Goal: Register for event/course

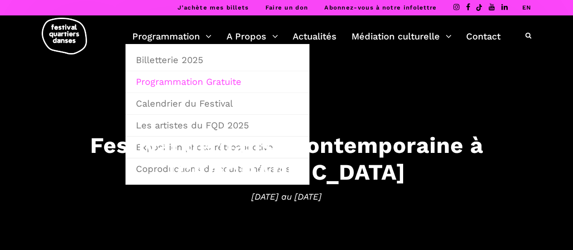
click at [209, 80] on link "Programmation Gratuite" at bounding box center [217, 81] width 174 height 21
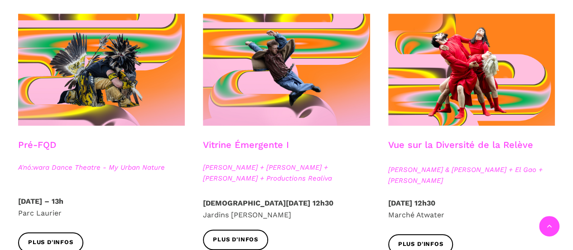
scroll to position [317, 0]
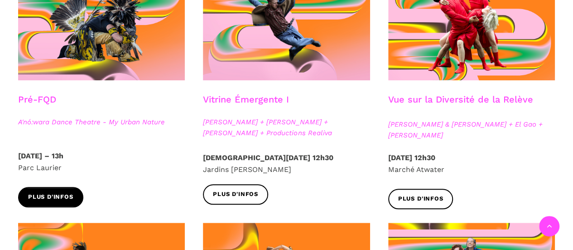
click at [47, 192] on span "Plus d'infos" at bounding box center [50, 197] width 45 height 10
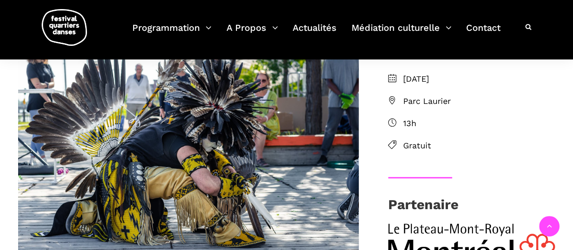
drag, startPoint x: 435, startPoint y: 100, endPoint x: 456, endPoint y: 106, distance: 21.7
click at [456, 106] on span "Parc Laurier" at bounding box center [479, 101] width 152 height 13
drag, startPoint x: 453, startPoint y: 100, endPoint x: 384, endPoint y: 100, distance: 69.3
click at [384, 100] on div "Dimanche 24 août 2025 Parc Laurier 13h Gratuit" at bounding box center [471, 124] width 185 height 104
